Goal: Task Accomplishment & Management: Use online tool/utility

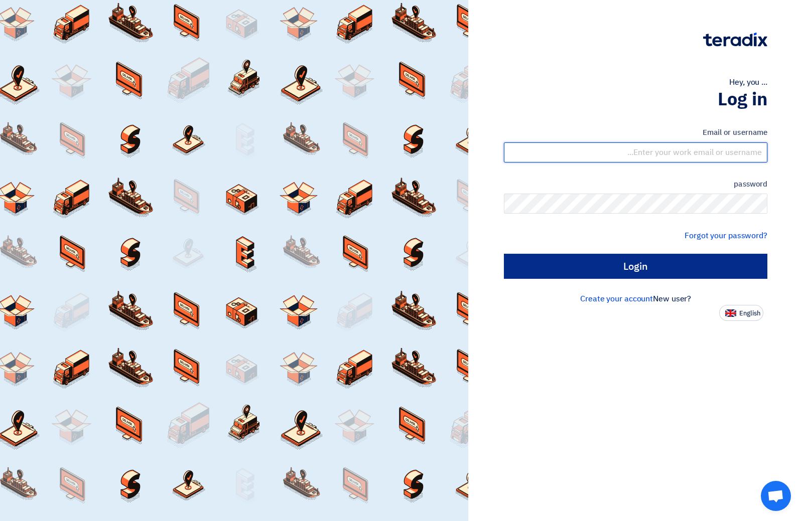
type input "[EMAIL_ADDRESS][DOMAIN_NAME]"
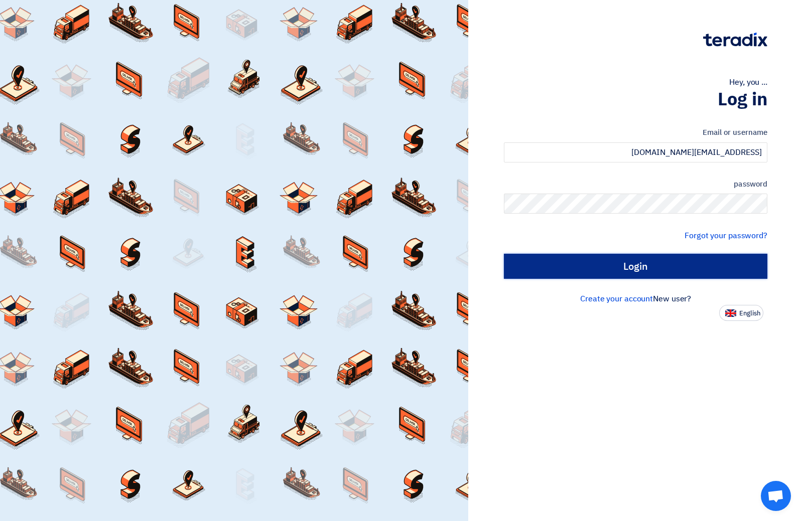
click at [630, 270] on input "Login" at bounding box center [635, 266] width 263 height 25
type input "Sign in"
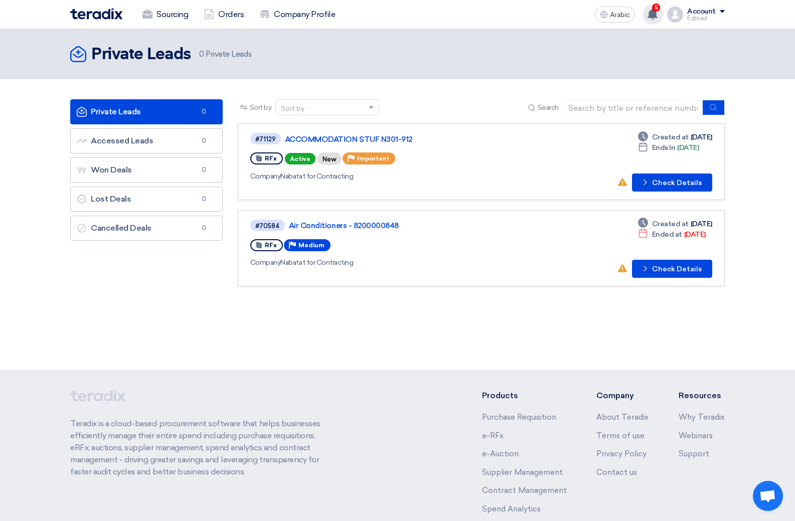
click at [652, 15] on use at bounding box center [653, 14] width 10 height 11
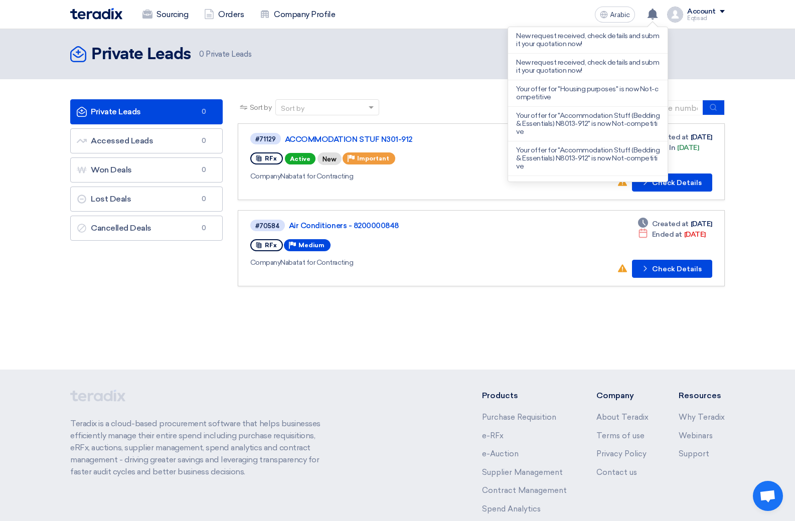
click at [426, 263] on div "Company Nabatat for Contracting" at bounding box center [396, 262] width 292 height 11
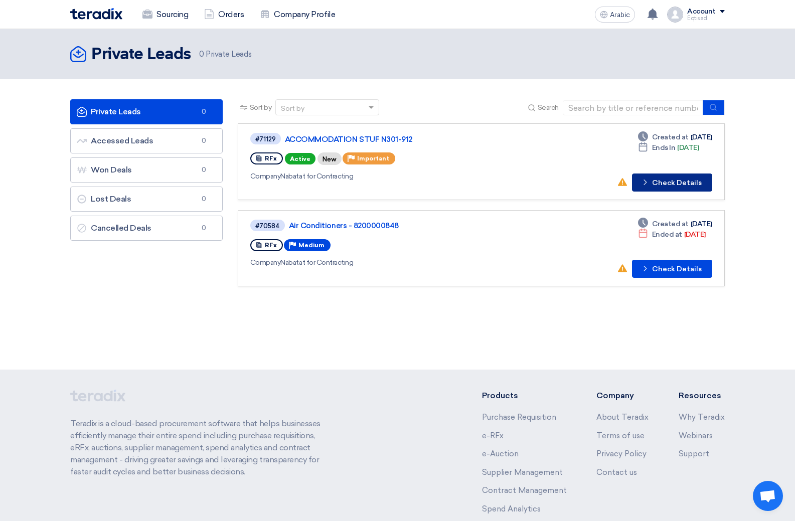
click at [670, 181] on font "Check Details" at bounding box center [677, 183] width 50 height 9
